Goal: Check status: Check status

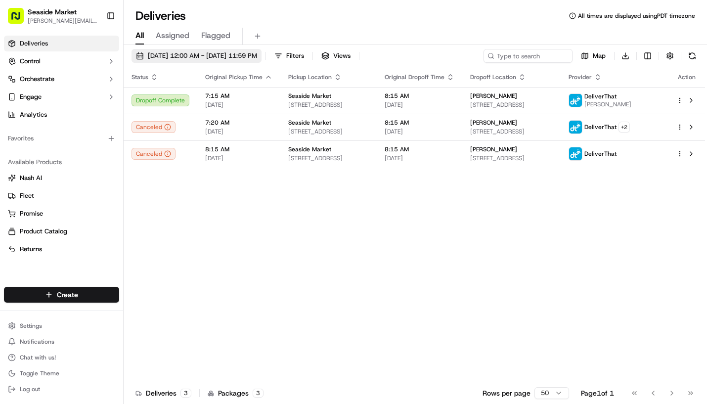
click at [192, 52] on span "[DATE] 12:00 AM - [DATE] 11:59 PM" at bounding box center [202, 55] width 109 height 9
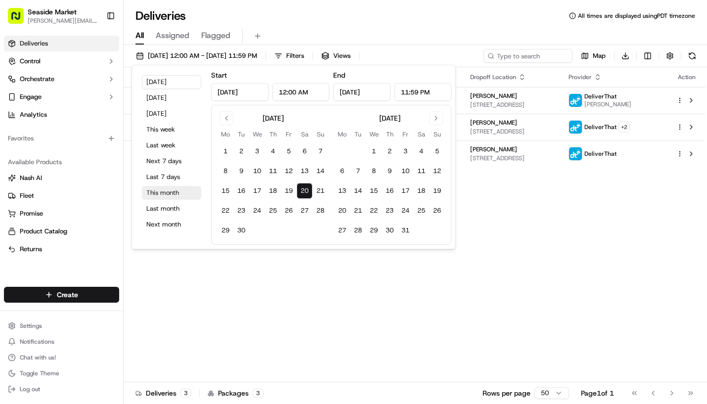
click at [155, 196] on button "This month" at bounding box center [171, 193] width 59 height 14
type input "[DATE]"
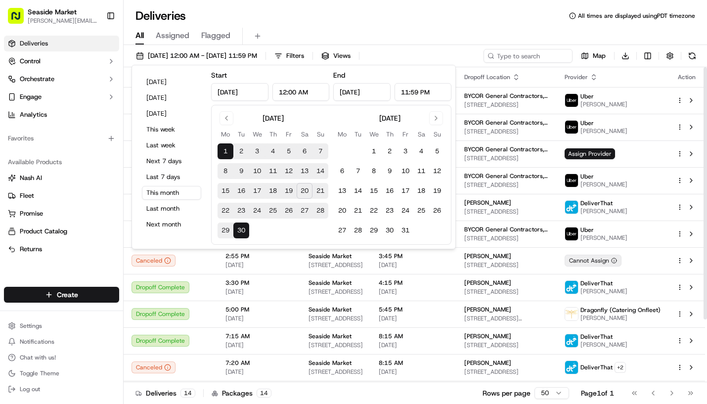
click at [511, 18] on div "Deliveries All times are displayed using PDT timezone" at bounding box center [415, 16] width 583 height 16
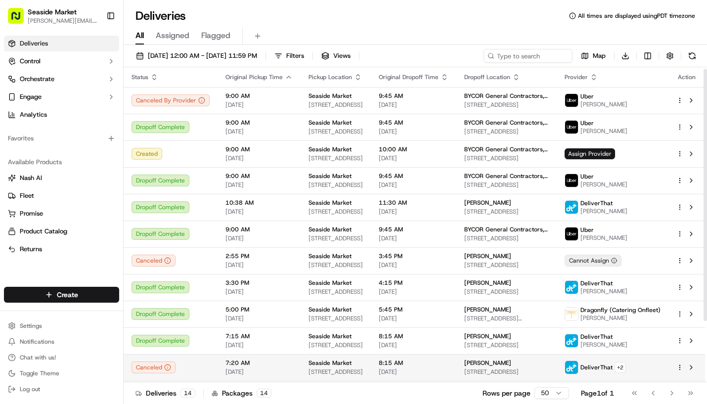
scroll to position [79, 0]
